Goal: Information Seeking & Learning: Learn about a topic

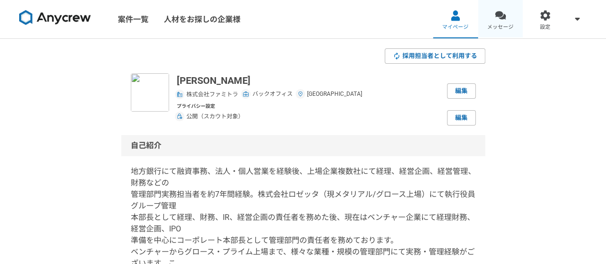
click at [503, 22] on link "メッセージ" at bounding box center [500, 19] width 45 height 38
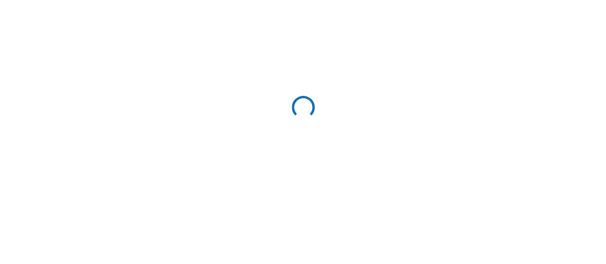
click at [503, 22] on div at bounding box center [303, 132] width 606 height 264
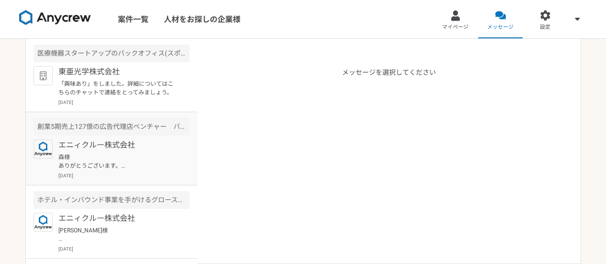
click at [125, 153] on p "森様 ありがとうございます。 それでは、先方へのご提案へと移りますので、来週中を目処に進捗をお伝えさせて頂きます。" at bounding box center [117, 161] width 118 height 17
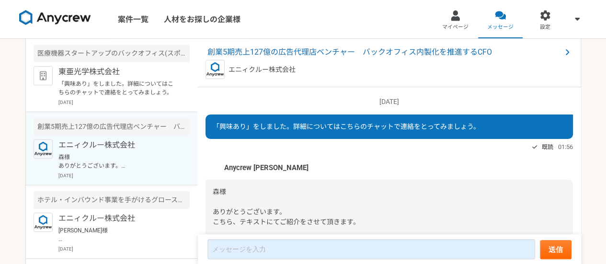
scroll to position [446, 0]
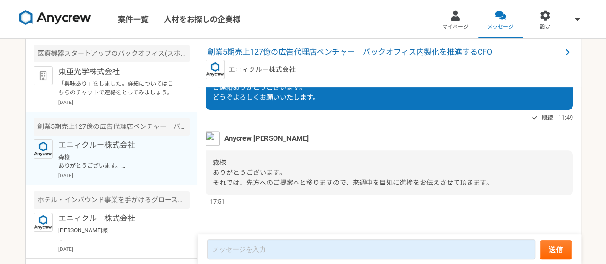
click at [217, 141] on img at bounding box center [213, 138] width 14 height 14
click at [214, 140] on img at bounding box center [213, 138] width 14 height 14
click at [111, 75] on p "東亜光学株式会社" at bounding box center [117, 71] width 118 height 11
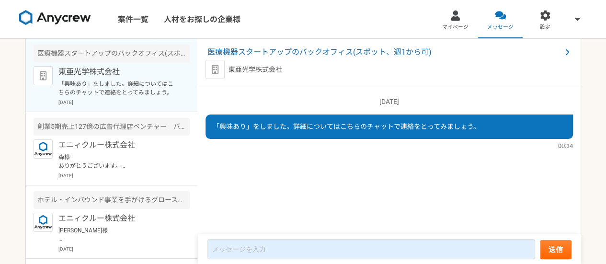
click at [74, 86] on p "「興味あり」をしました。詳細についてはこちらのチャットで連絡をとってみましょう。" at bounding box center [117, 88] width 118 height 17
click at [79, 71] on p "東亜光学株式会社" at bounding box center [117, 71] width 118 height 11
click at [53, 19] on img at bounding box center [55, 17] width 72 height 15
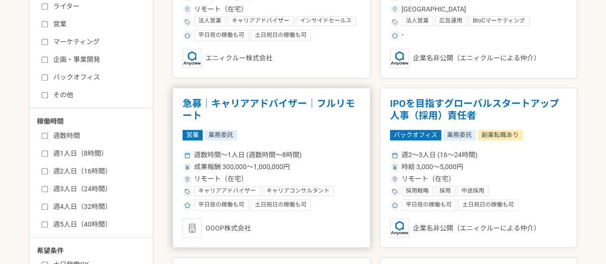
scroll to position [335, 0]
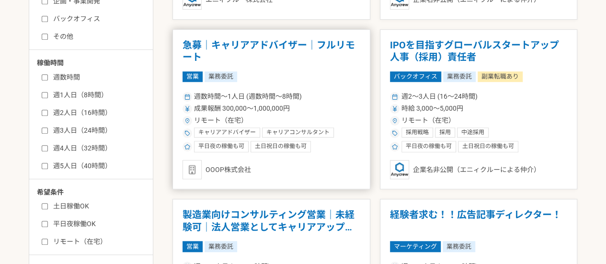
click at [293, 71] on div "営業 業務委託" at bounding box center [272, 76] width 178 height 11
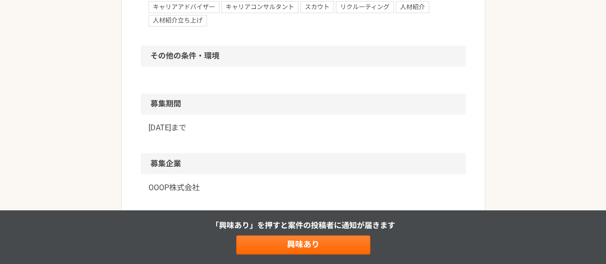
scroll to position [814, 0]
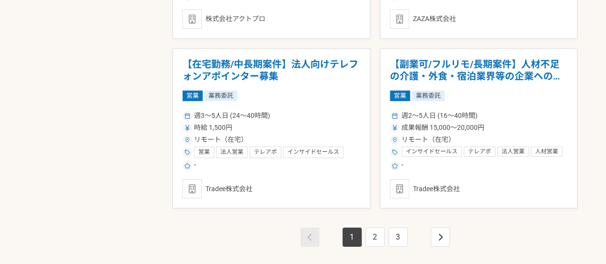
scroll to position [1677, 0]
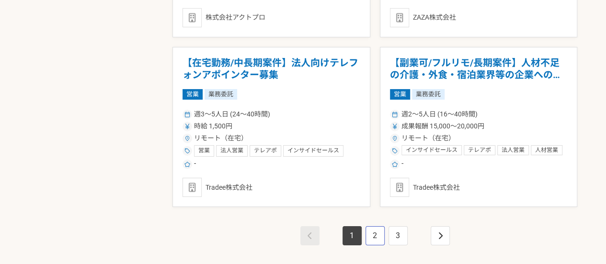
click at [372, 239] on link "2" at bounding box center [375, 235] width 19 height 19
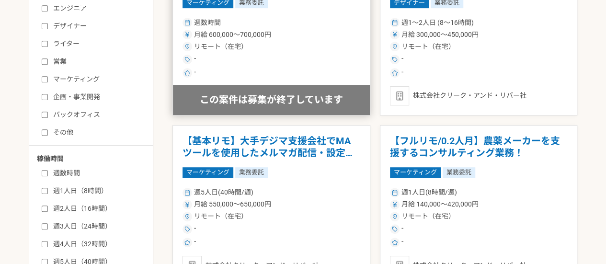
scroll to position [287, 0]
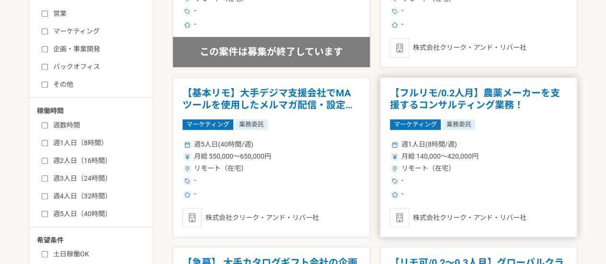
click at [446, 115] on article "【フルリモ/0.2人月】農薬メーカーを支援するコンサルティング業務！ マーケティング 業務委託 週1人日(8時間/週) 月給 140,000〜420,000円…" at bounding box center [479, 157] width 198 height 160
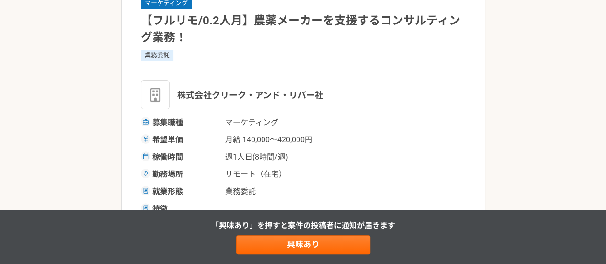
scroll to position [240, 0]
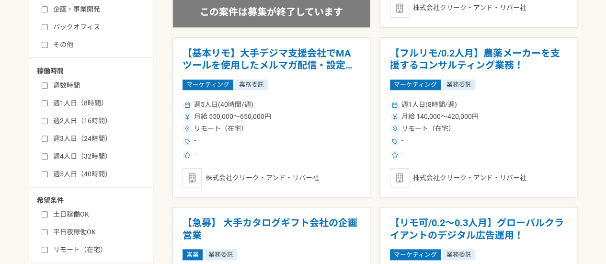
scroll to position [240, 0]
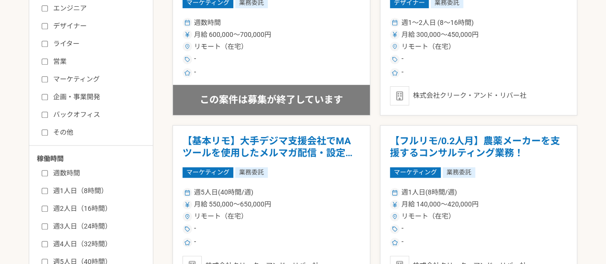
click at [46, 118] on label "バックオフィス" at bounding box center [97, 115] width 110 height 10
click at [46, 118] on input "バックオフィス" at bounding box center [45, 115] width 6 height 6
checkbox input "true"
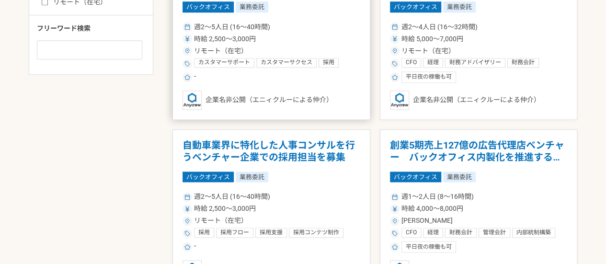
scroll to position [623, 0]
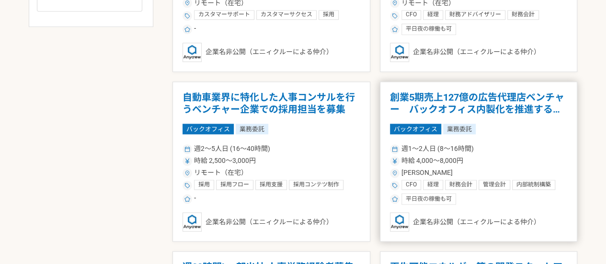
click at [508, 100] on h1 "創業5期売上127億の広告代理店ベンチャー　バックオフィス内製化を推進するCFO" at bounding box center [479, 104] width 178 height 24
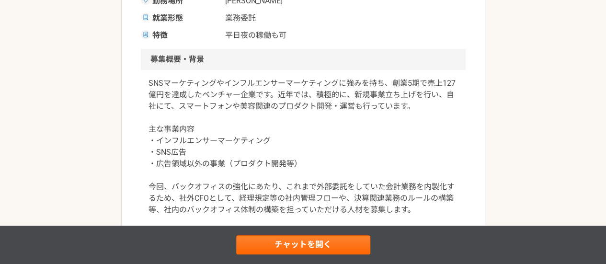
scroll to position [138, 0]
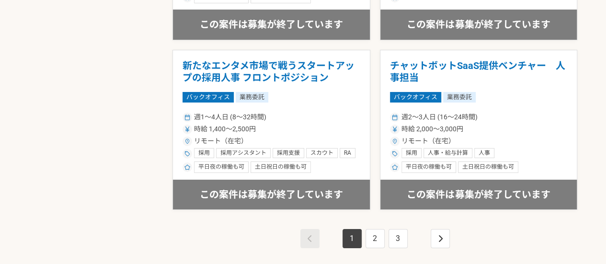
scroll to position [1698, 0]
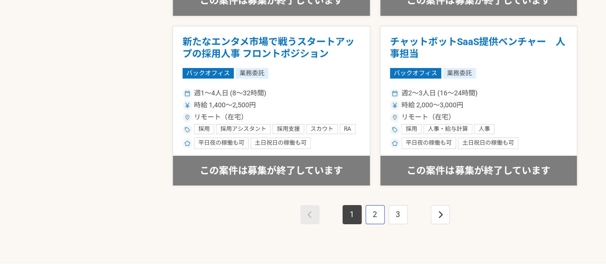
click at [376, 208] on link "2" at bounding box center [375, 214] width 19 height 19
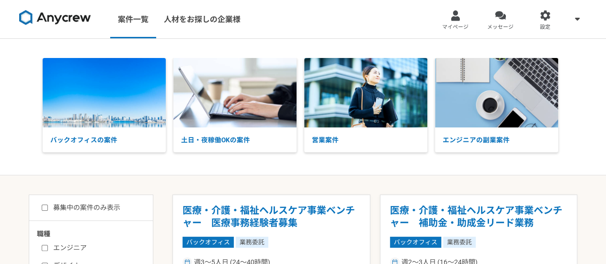
click at [47, 208] on input "募集中の案件のみ表示" at bounding box center [45, 208] width 6 height 6
checkbox input "true"
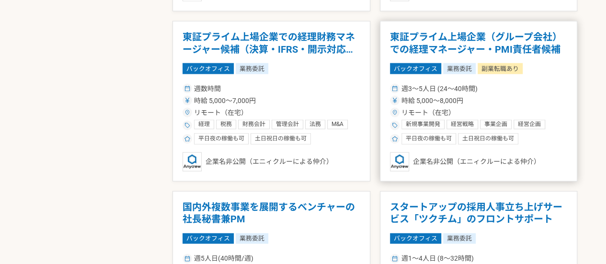
scroll to position [1008, 0]
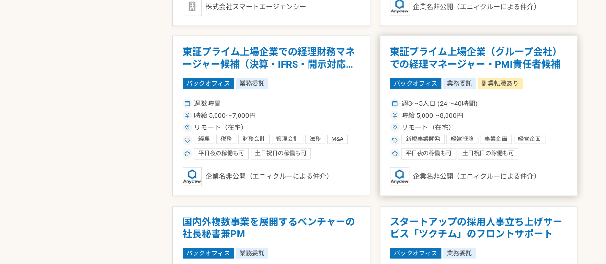
click at [545, 99] on div "週3〜5人日 (24〜40時間)" at bounding box center [479, 104] width 178 height 10
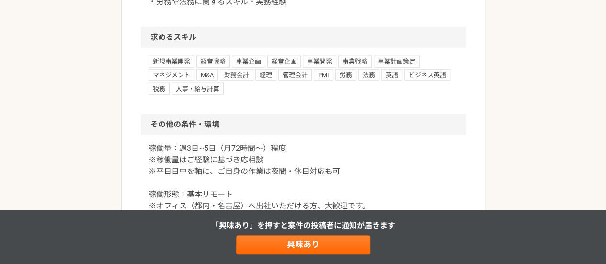
scroll to position [1102, 0]
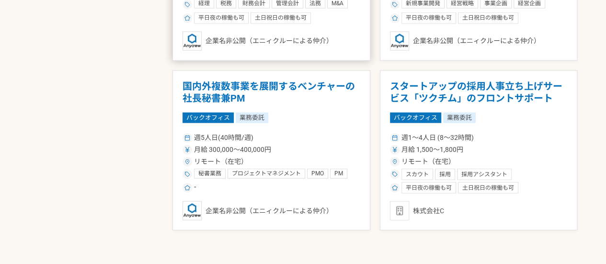
scroll to position [1102, 0]
